Goal: Find specific page/section

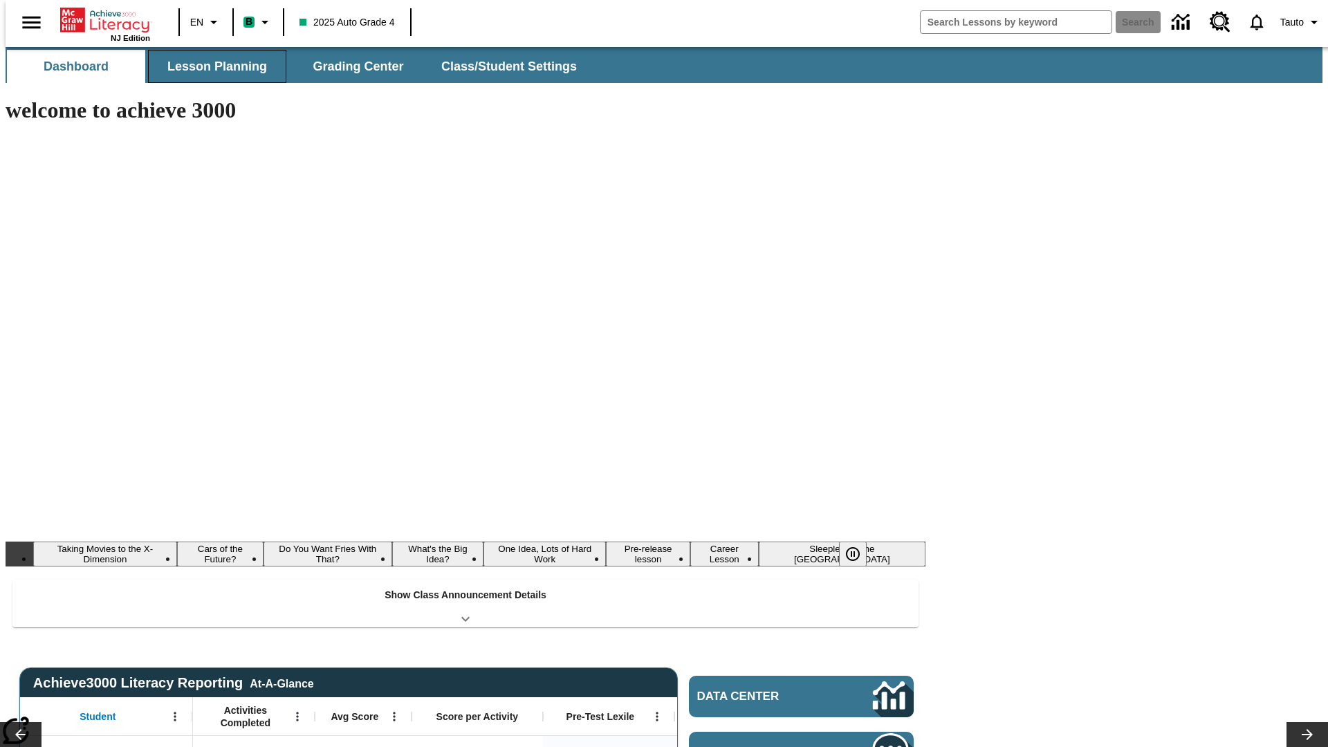
click at [212, 66] on button "Lesson Planning" at bounding box center [217, 66] width 138 height 33
